Goal: Information Seeking & Learning: Learn about a topic

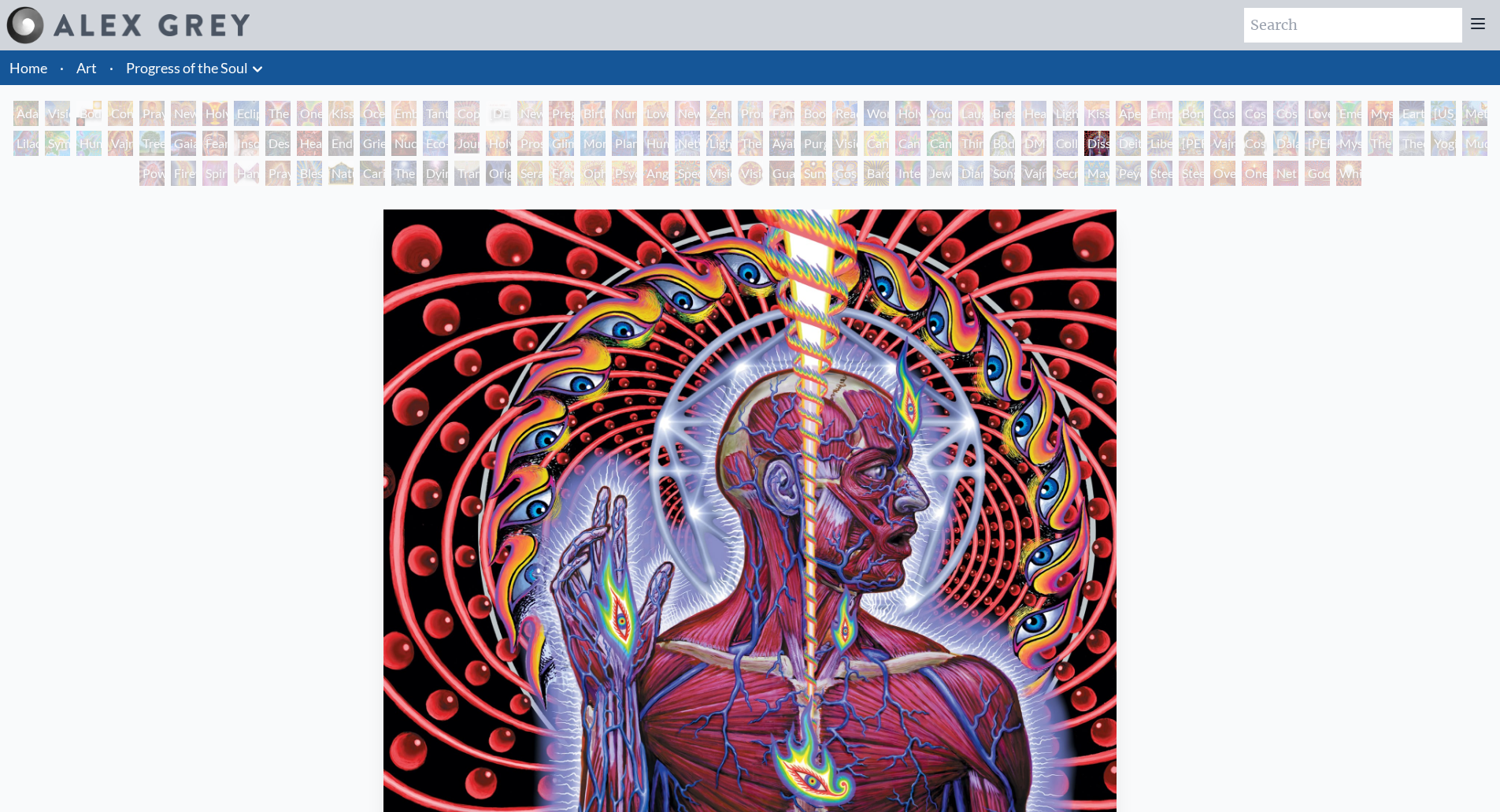
click at [31, 105] on div "Adam & Eve" at bounding box center [26, 113] width 25 height 25
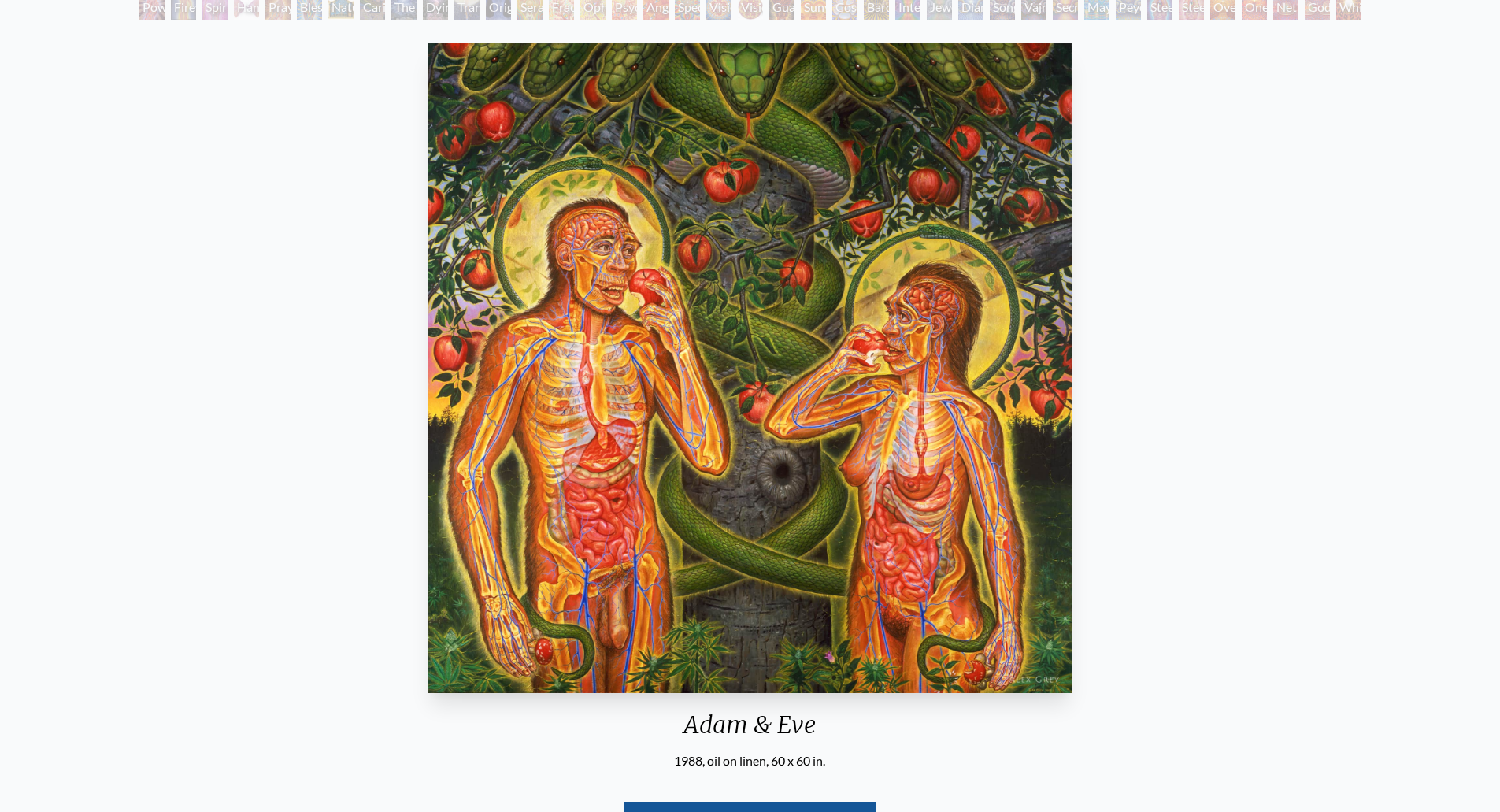
scroll to position [40, 0]
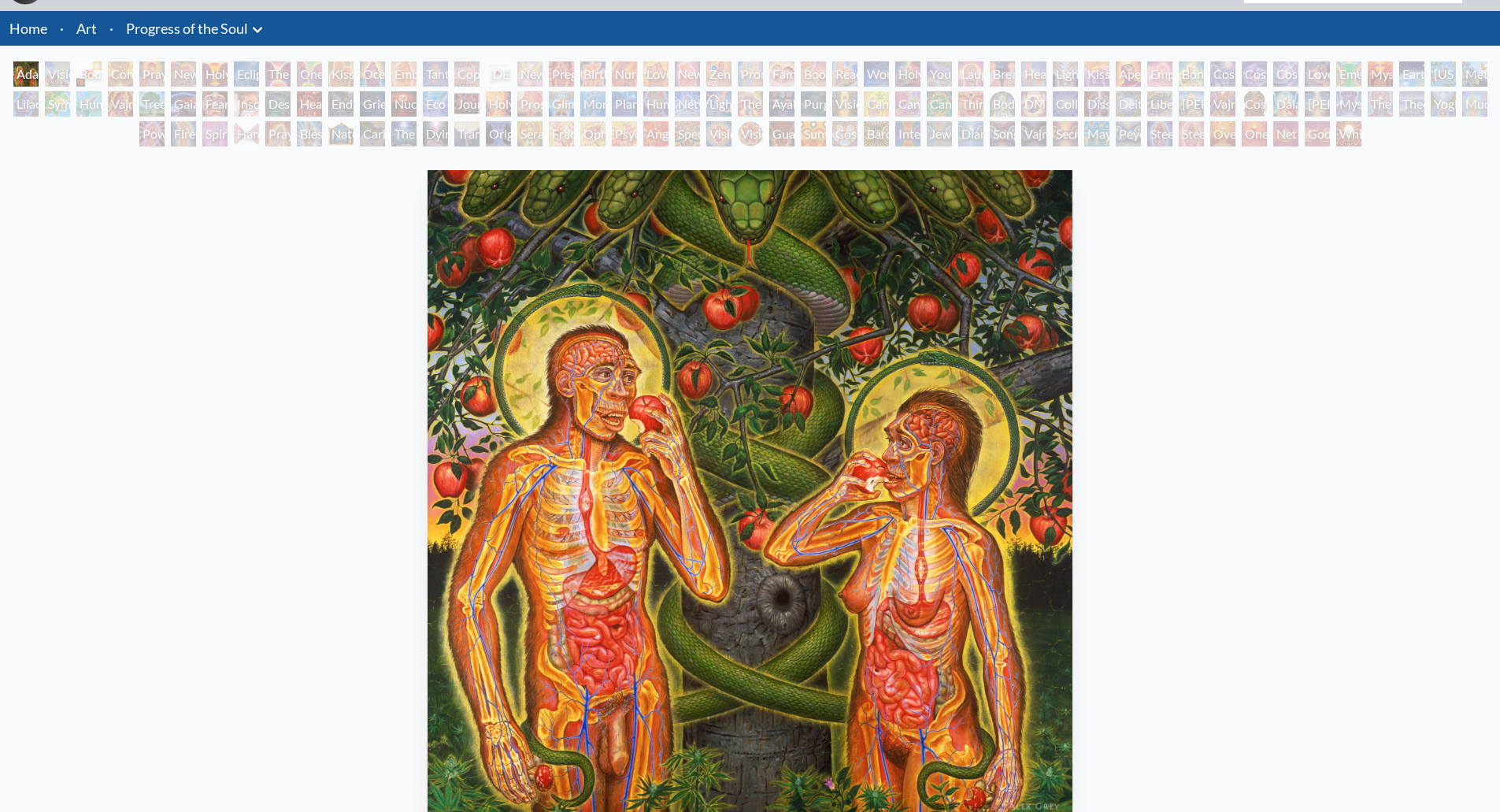
click at [1228, 385] on div "Adam & Eve 1988, oil on linen, 60 x 60 in. Visit the CoSM Shop" at bounding box center [750, 587] width 1475 height 847
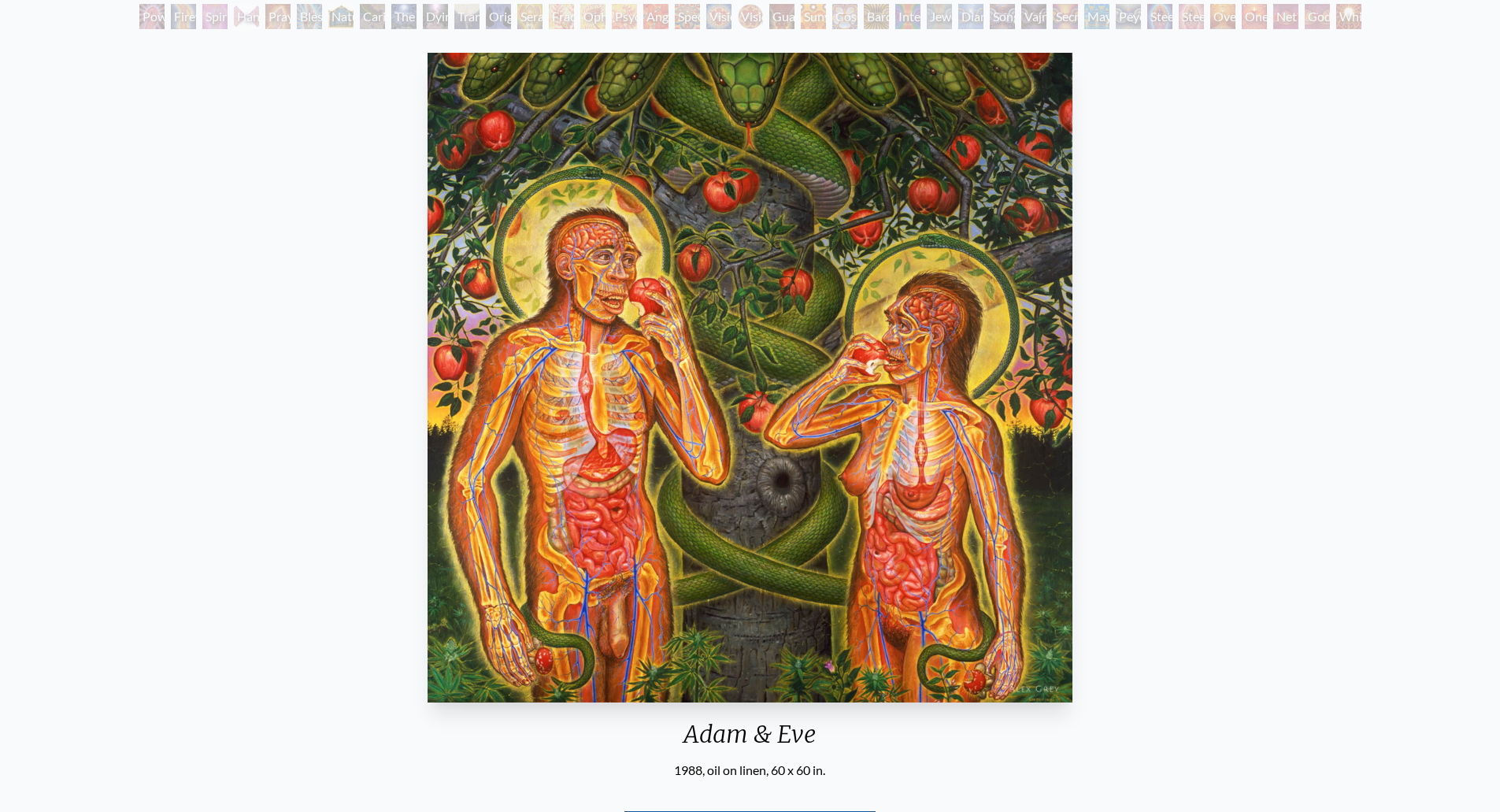
scroll to position [276, 0]
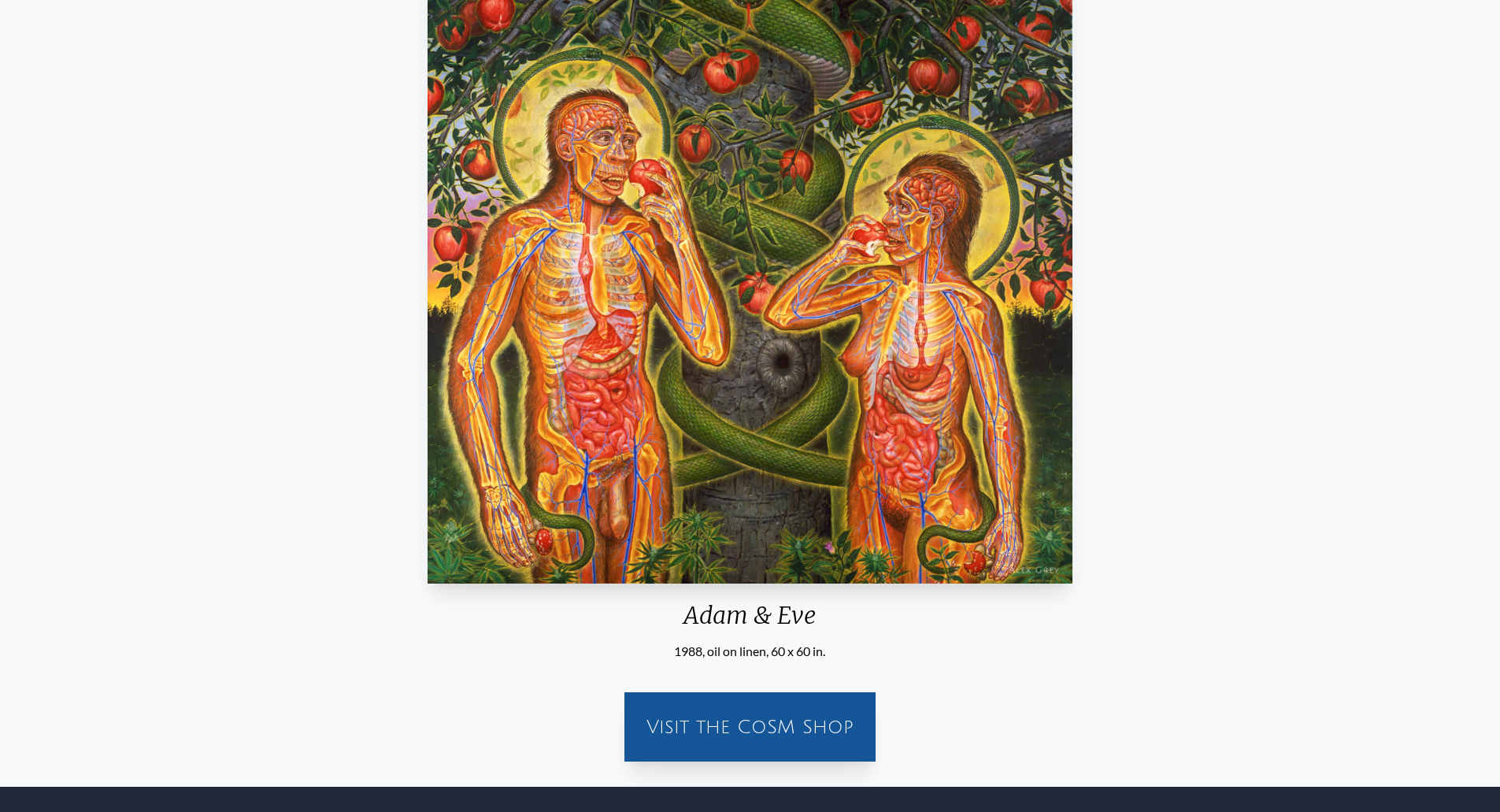
click at [783, 722] on div "Visit the CoSM Shop" at bounding box center [750, 727] width 232 height 51
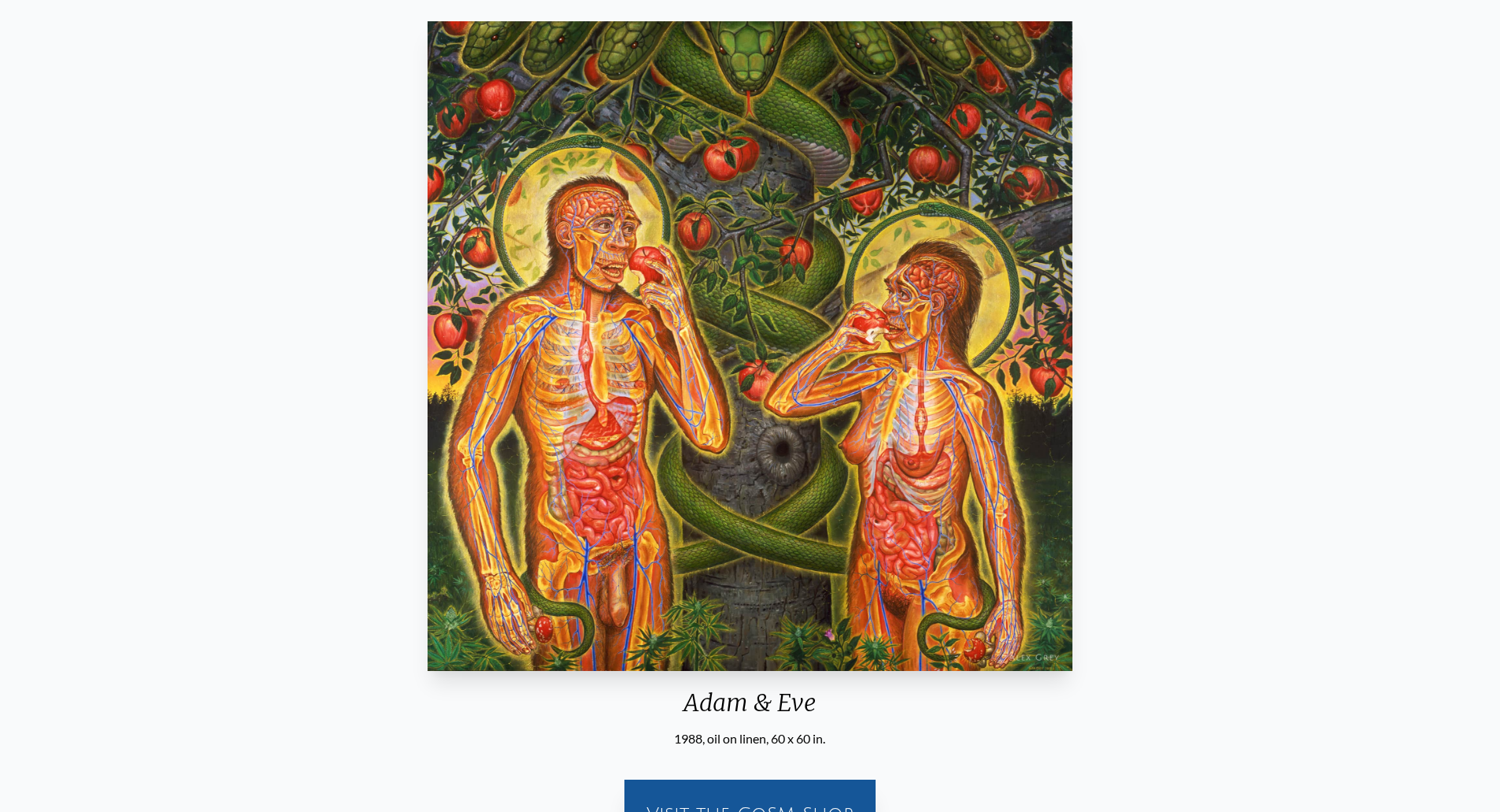
scroll to position [0, 0]
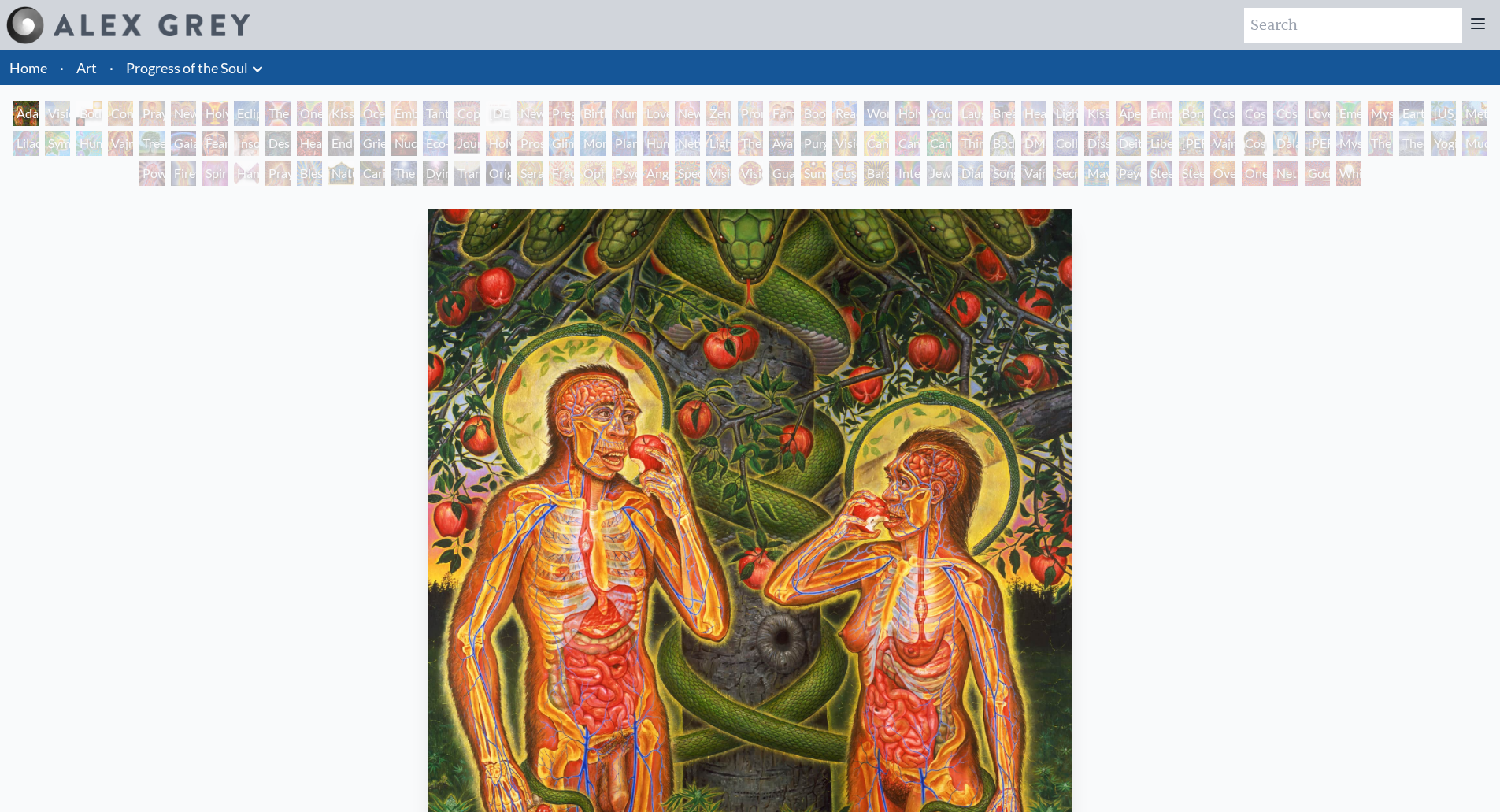
click at [34, 63] on link "Home" at bounding box center [28, 68] width 38 height 18
click at [49, 111] on div "Visionary Origin of Language" at bounding box center [57, 113] width 25 height 25
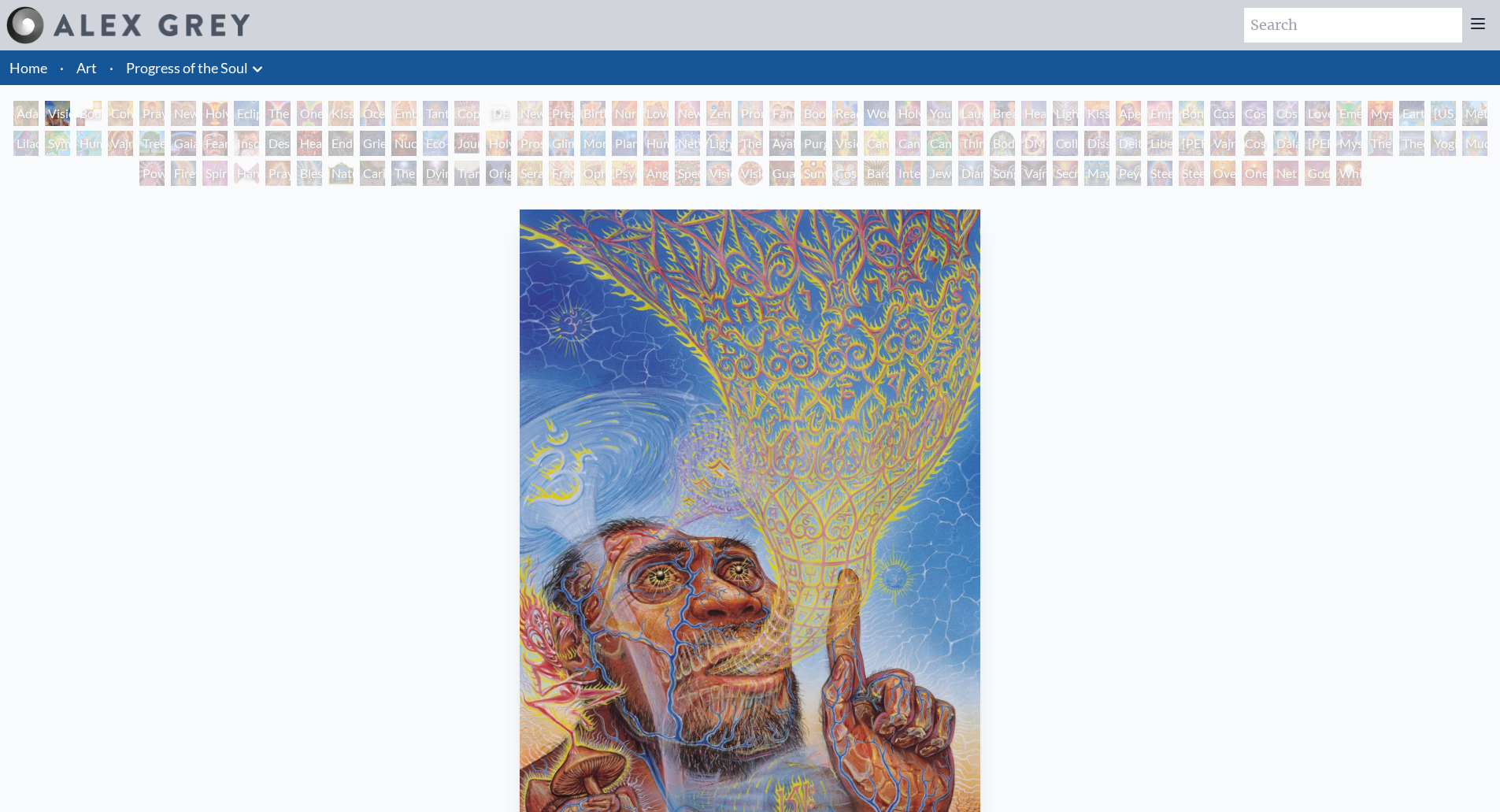
click at [84, 111] on div "Body, Mind, Spirit" at bounding box center [89, 113] width 25 height 25
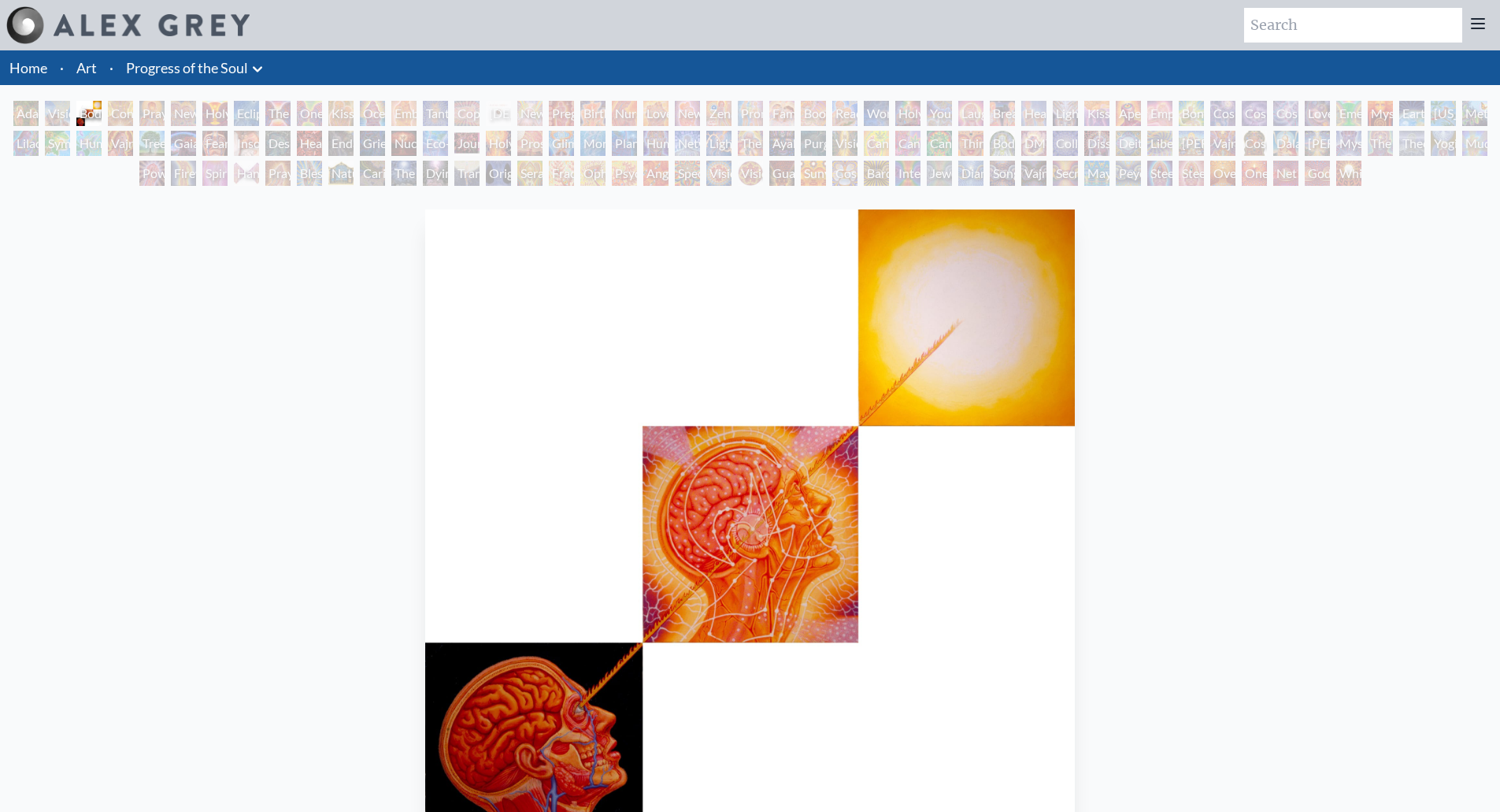
click at [110, 111] on div "Contemplation" at bounding box center [121, 113] width 25 height 25
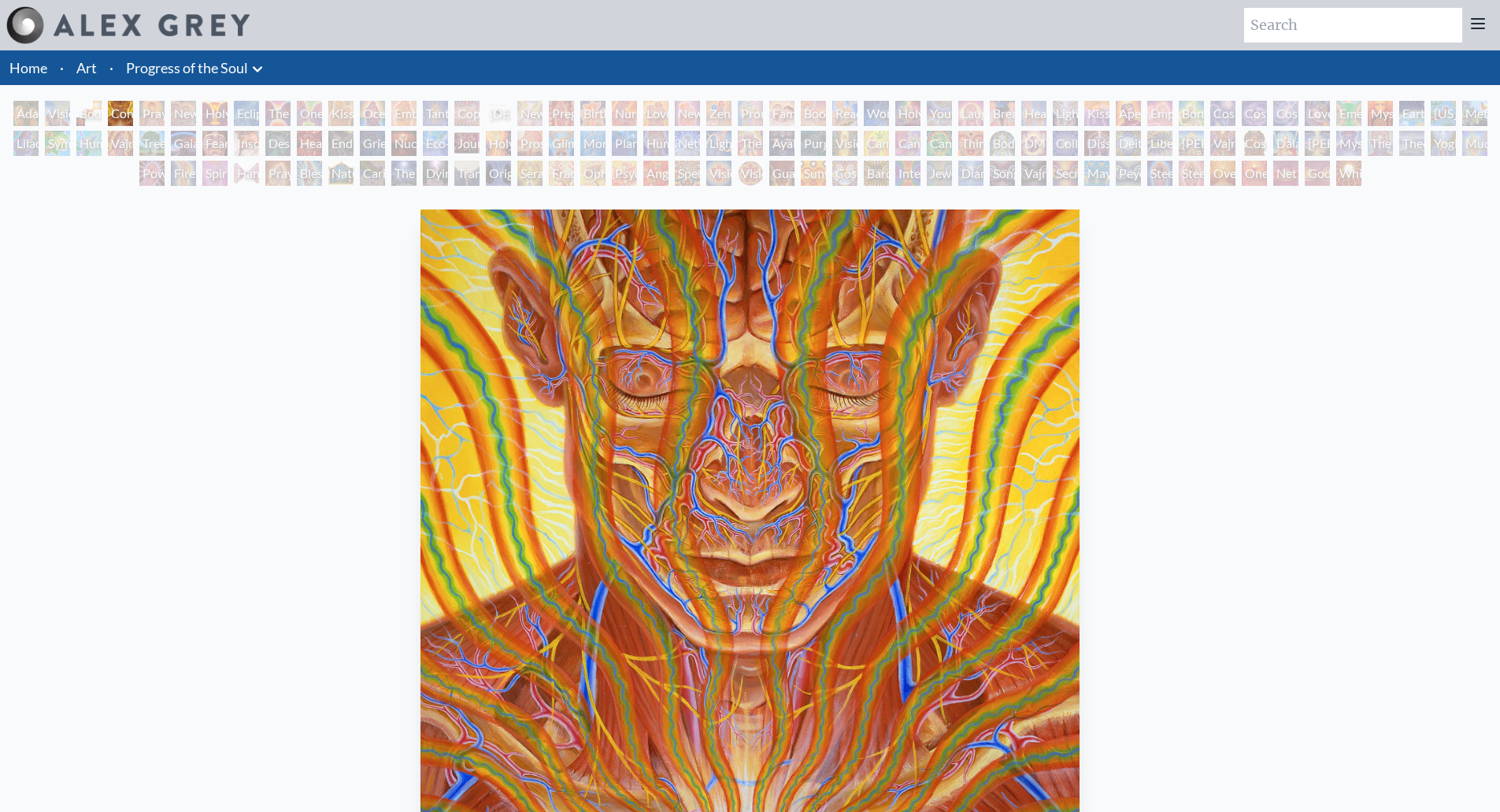
click at [151, 102] on div "Praying" at bounding box center [152, 113] width 25 height 25
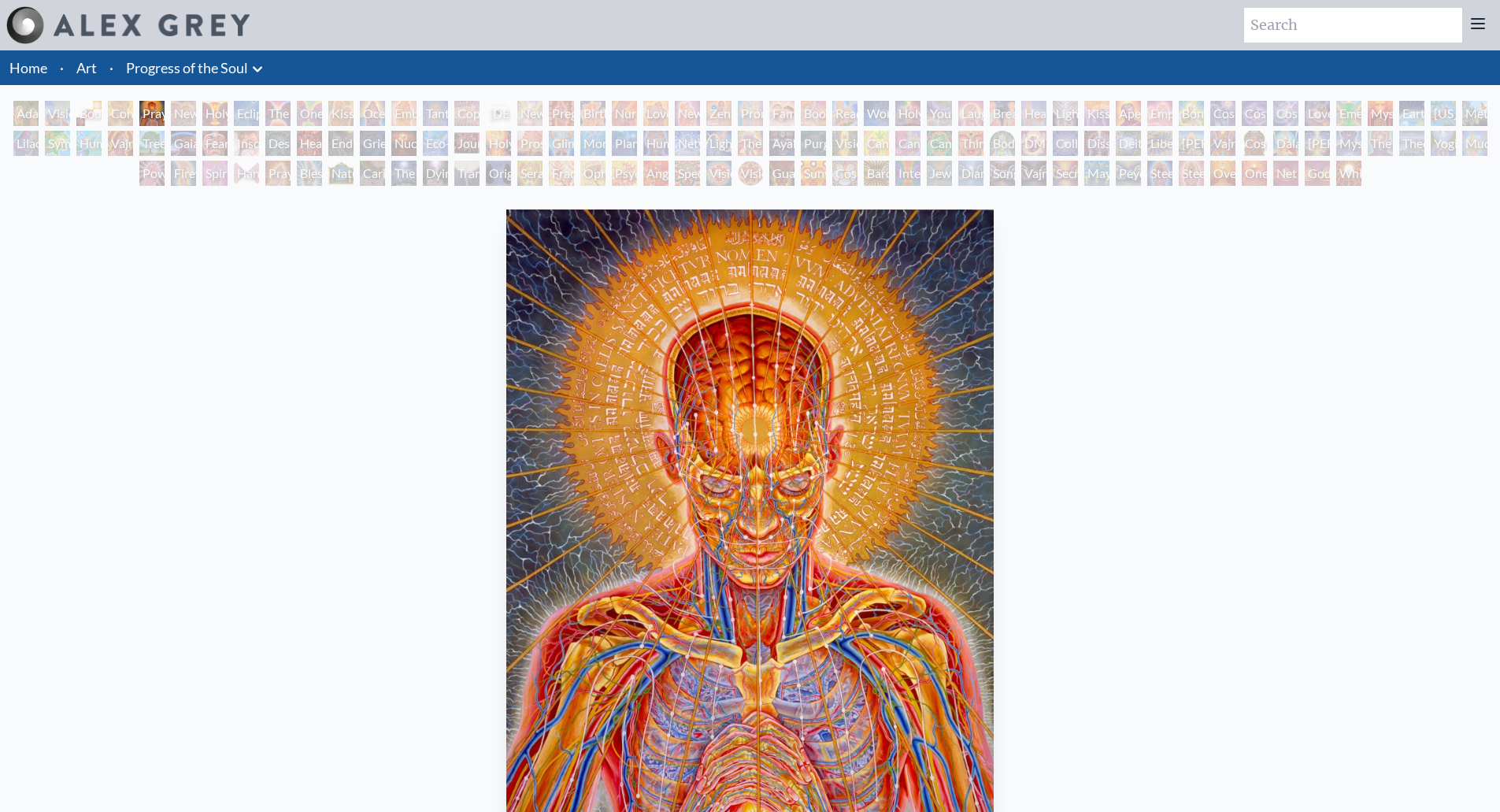
click at [185, 108] on div "New Man New Woman" at bounding box center [183, 113] width 25 height 25
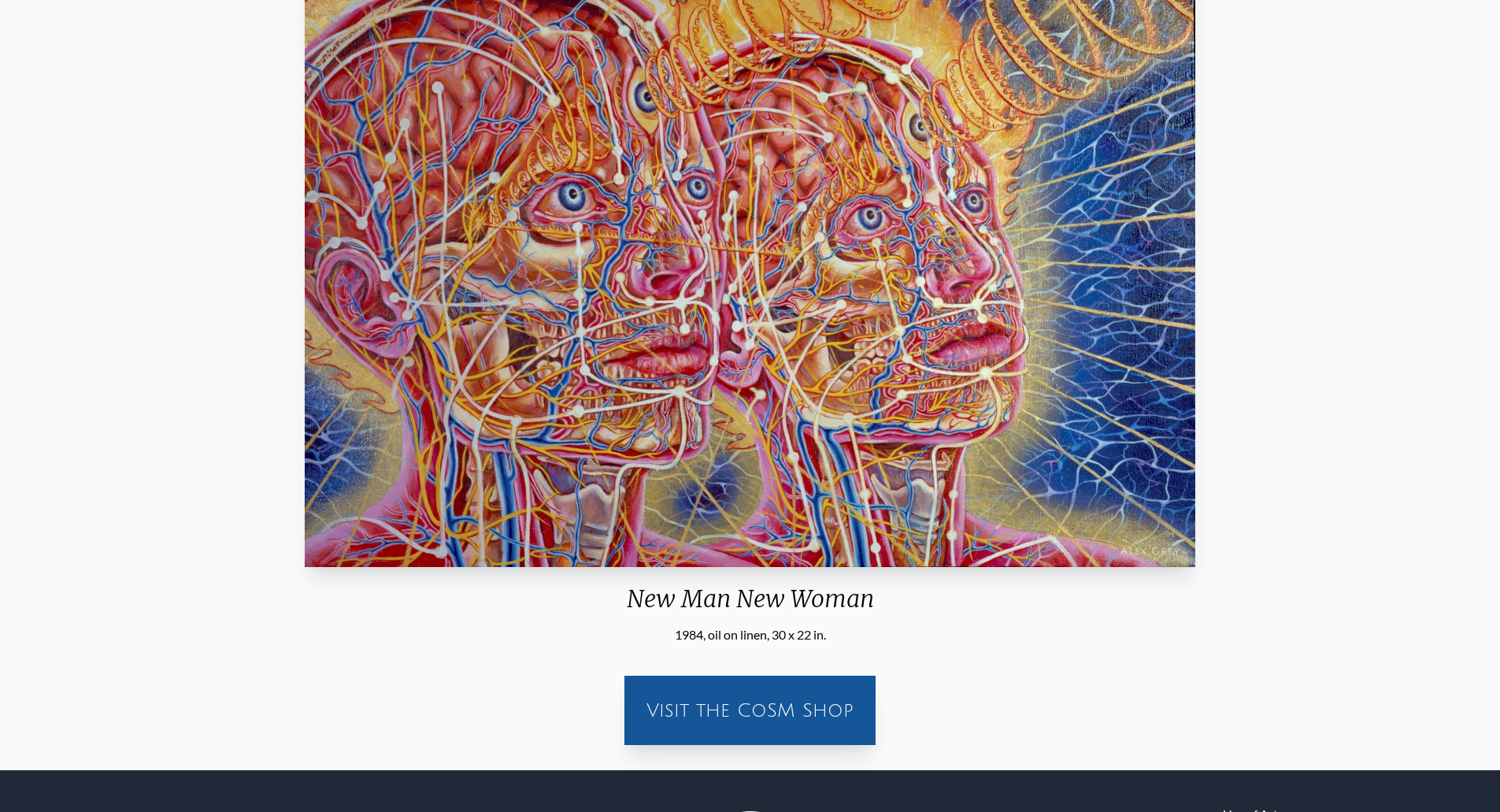
scroll to position [158, 0]
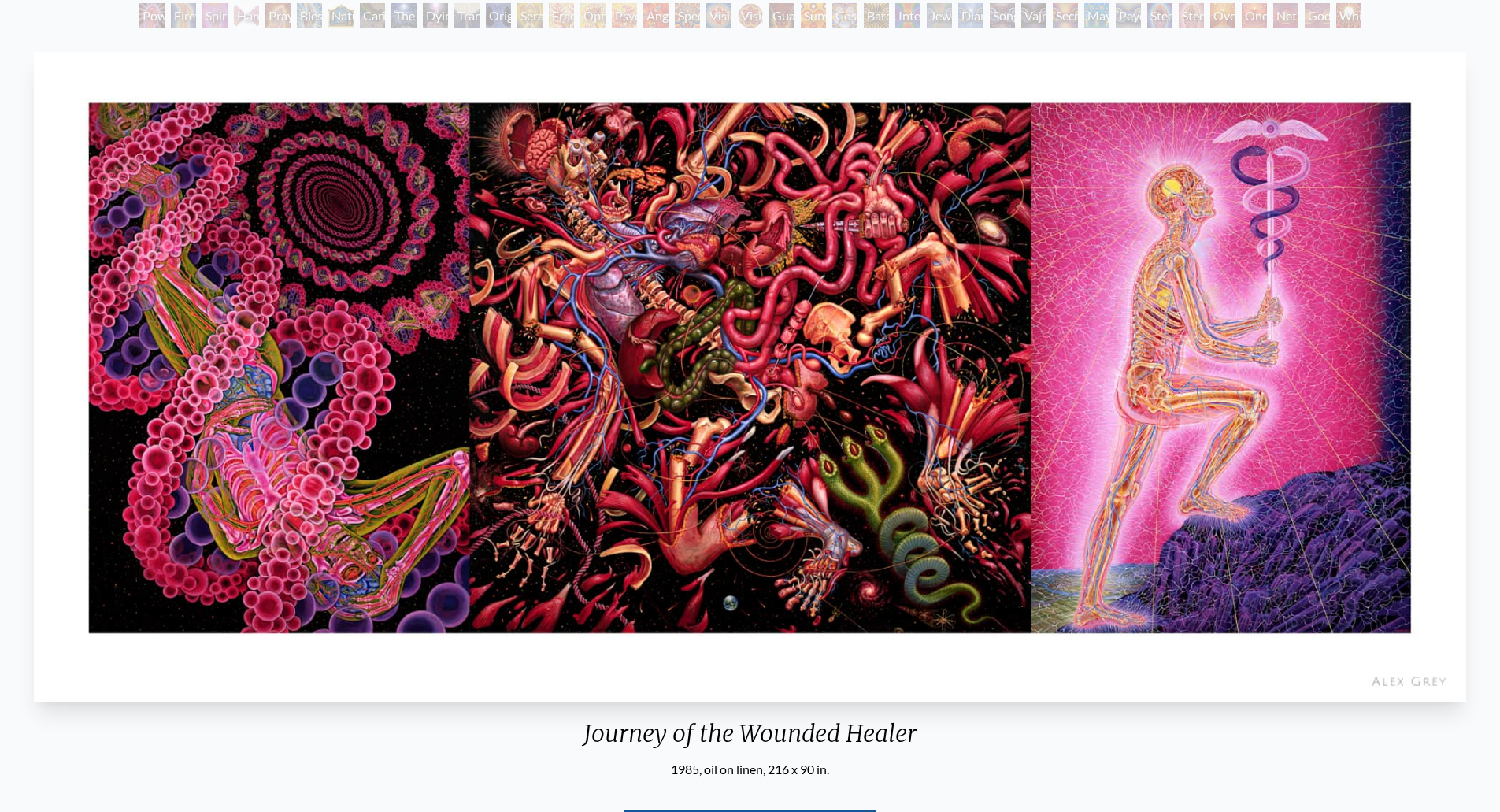
scroll to position [78, 0]
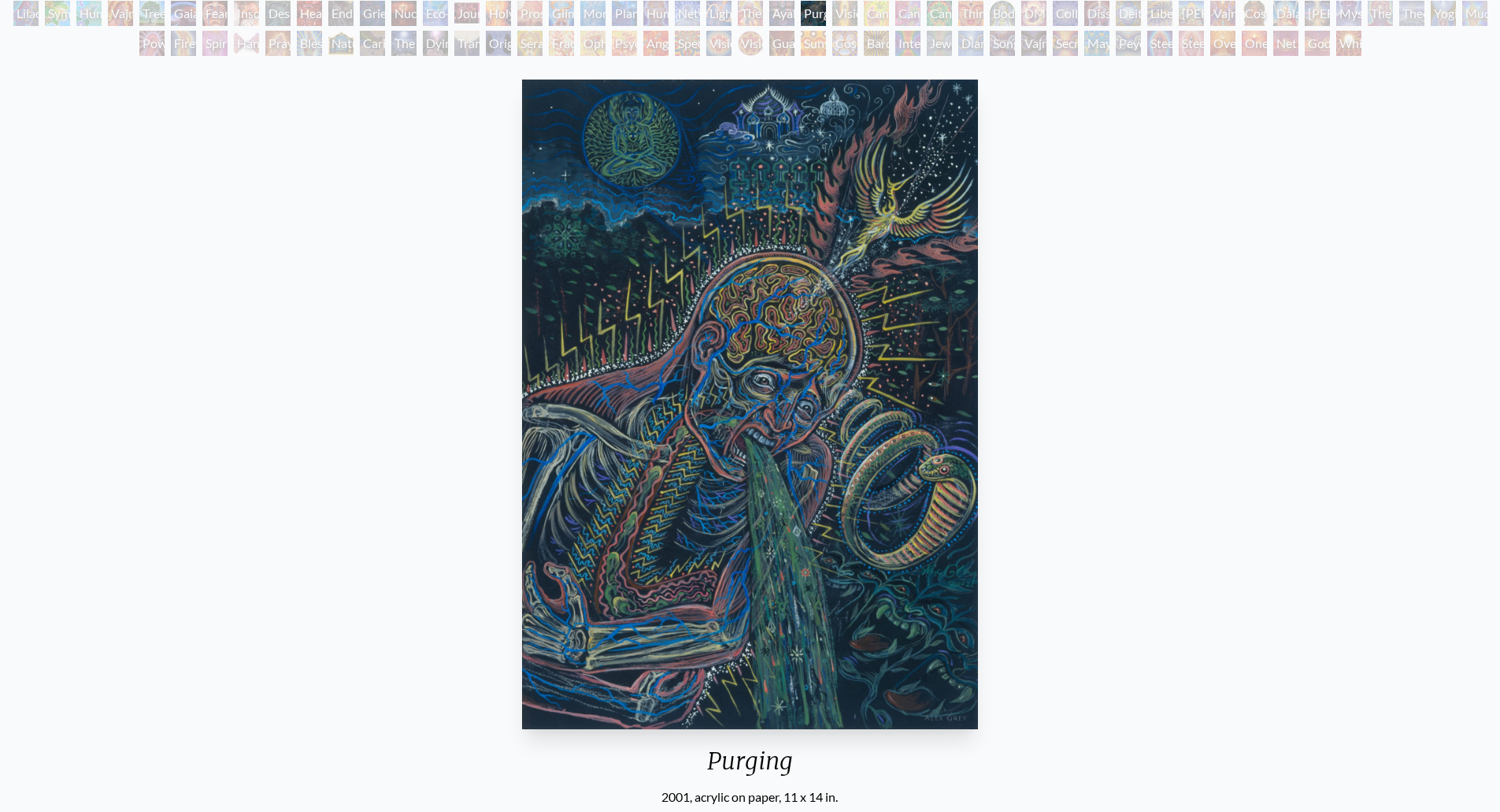
scroll to position [158, 0]
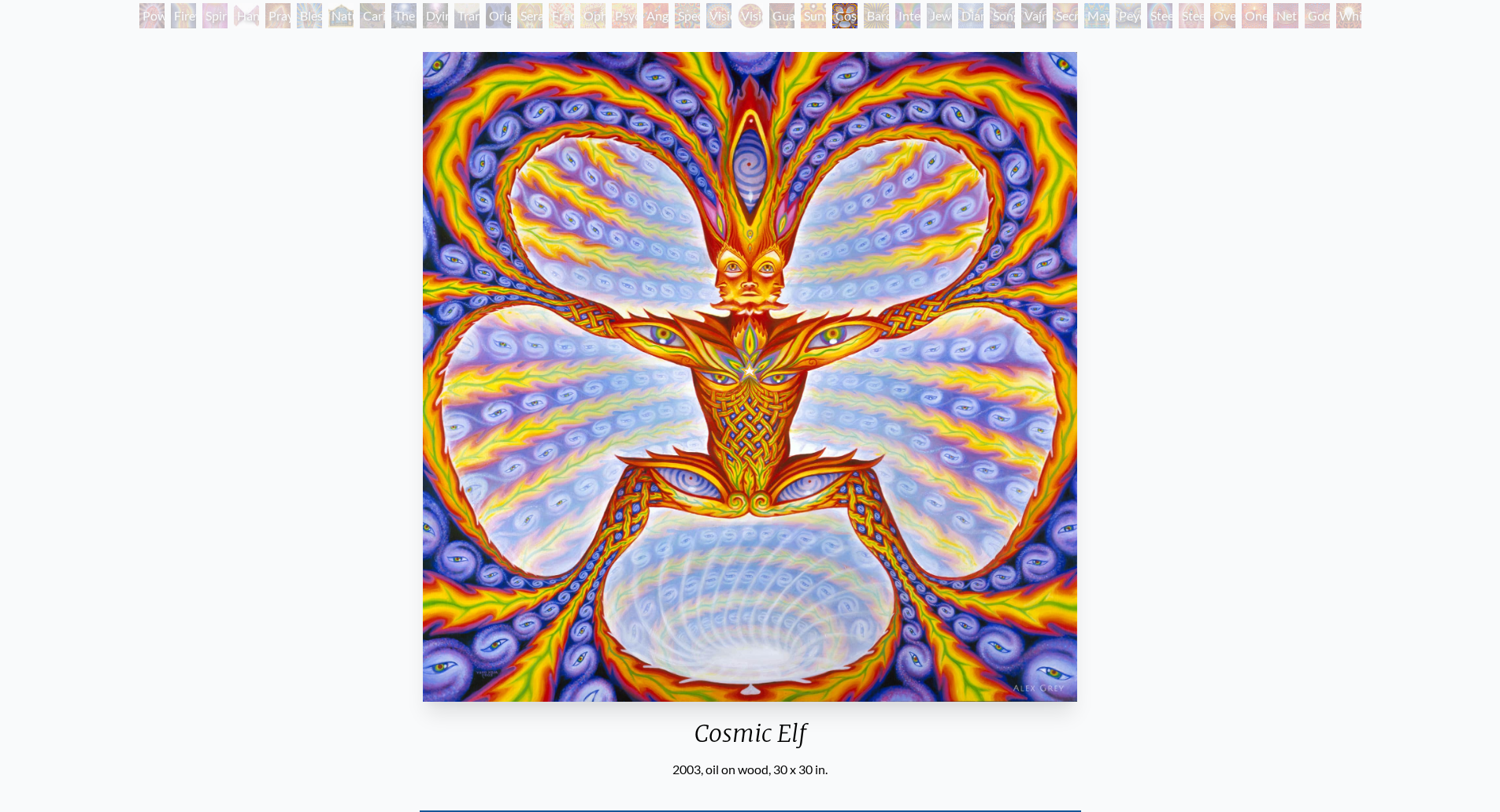
click at [1224, 284] on div "Cosmic Elf 2003, oil on wood, 30 x 30 in. Visit the CoSM Shop Cosmic Elf - Canv…" at bounding box center [750, 645] width 1475 height 1199
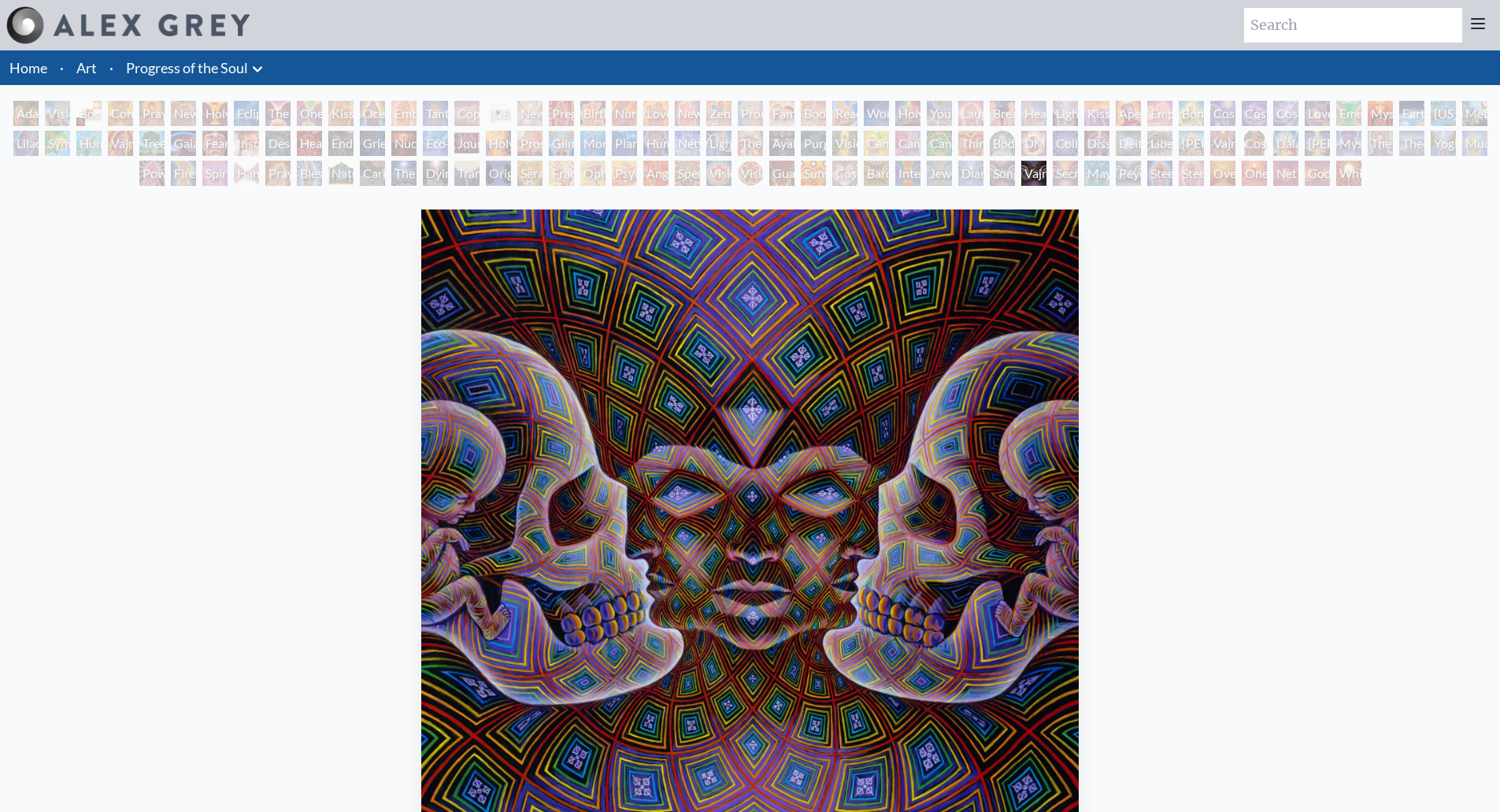
click at [28, 72] on link "Home" at bounding box center [28, 68] width 38 height 18
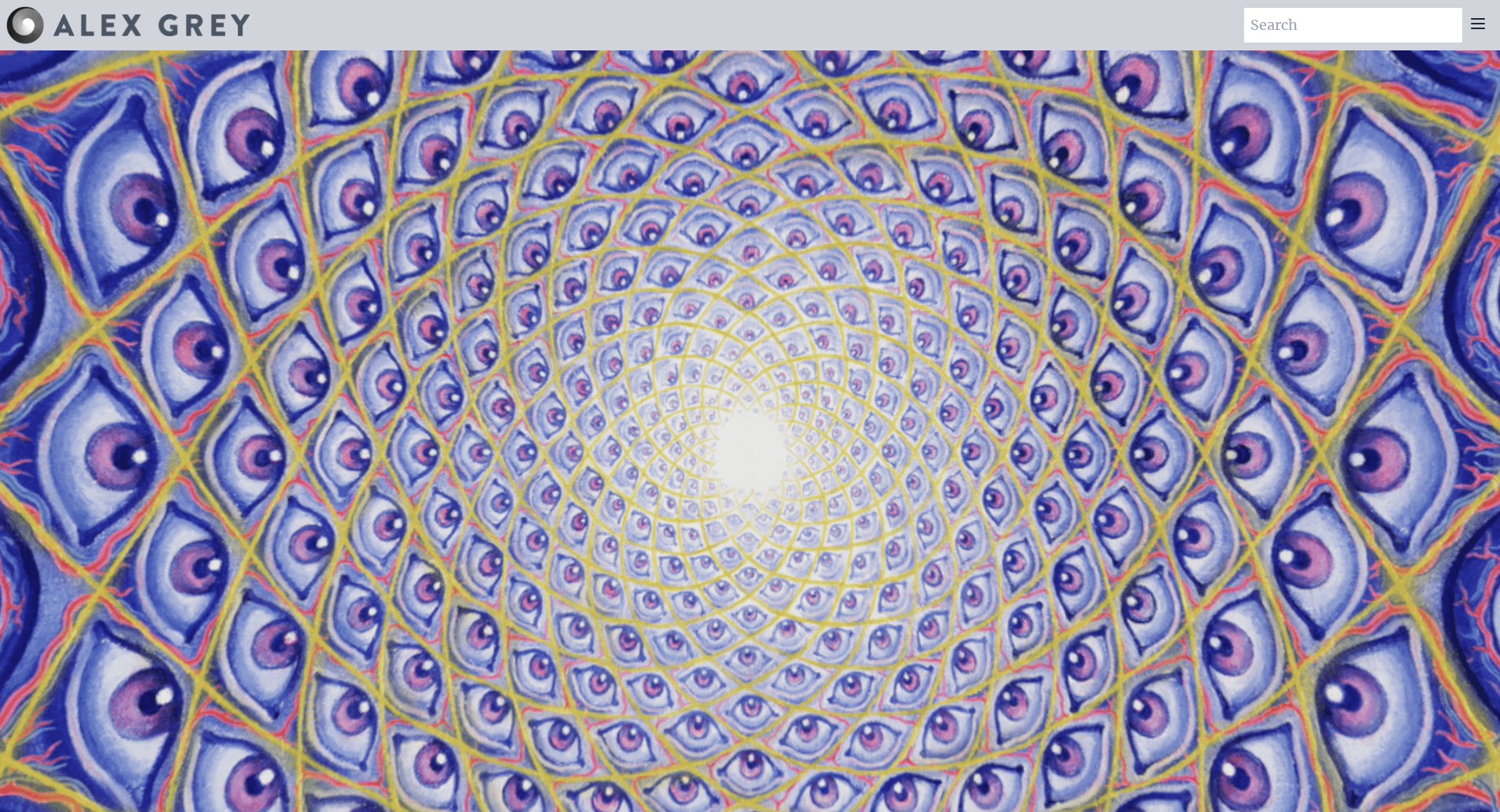
click at [30, 19] on img at bounding box center [24, 24] width 38 height 38
click at [108, 19] on img at bounding box center [151, 25] width 196 height 22
click at [150, 24] on img at bounding box center [151, 25] width 196 height 22
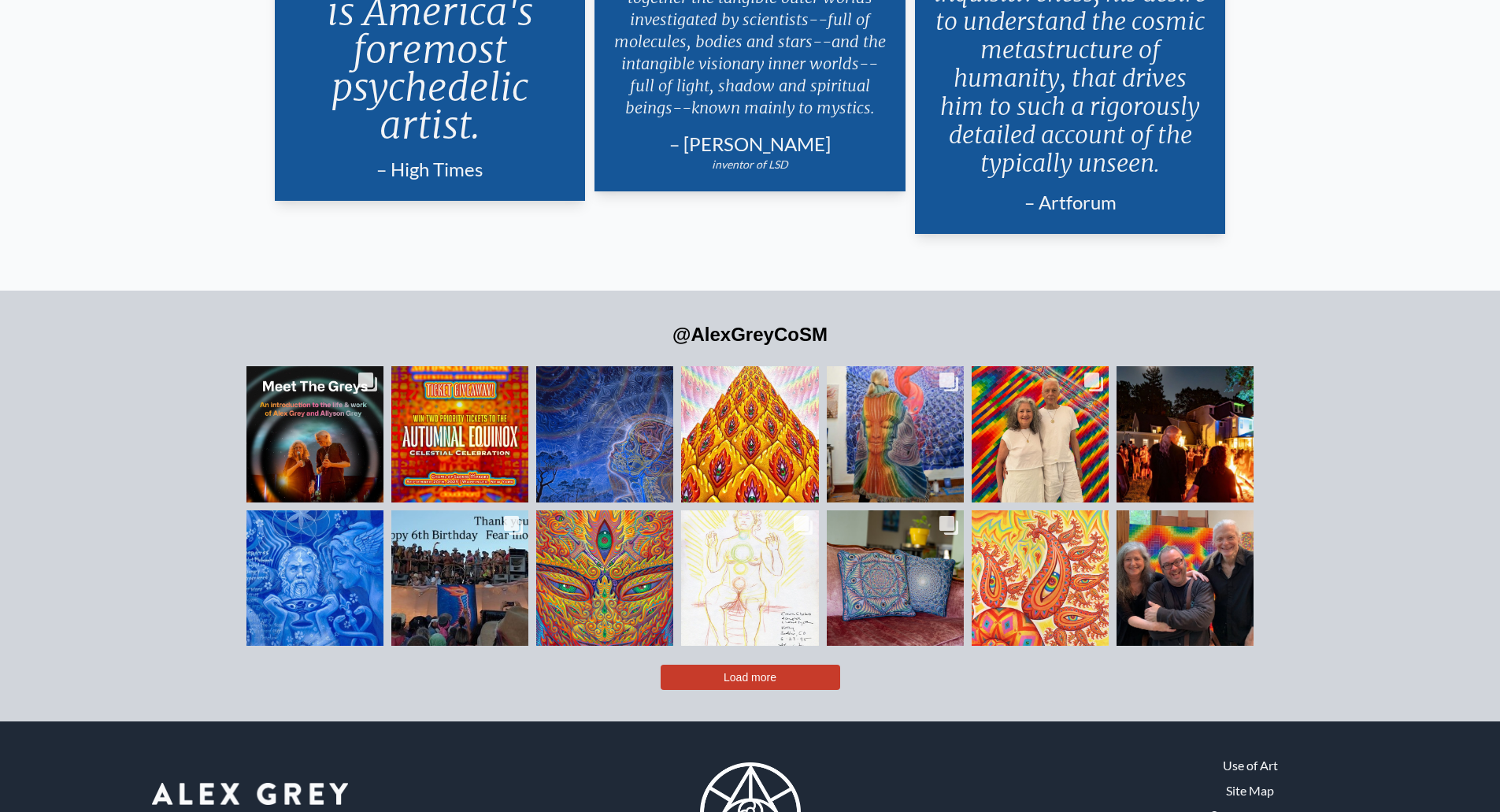
scroll to position [3906, 0]
